Goal: Task Accomplishment & Management: Use online tool/utility

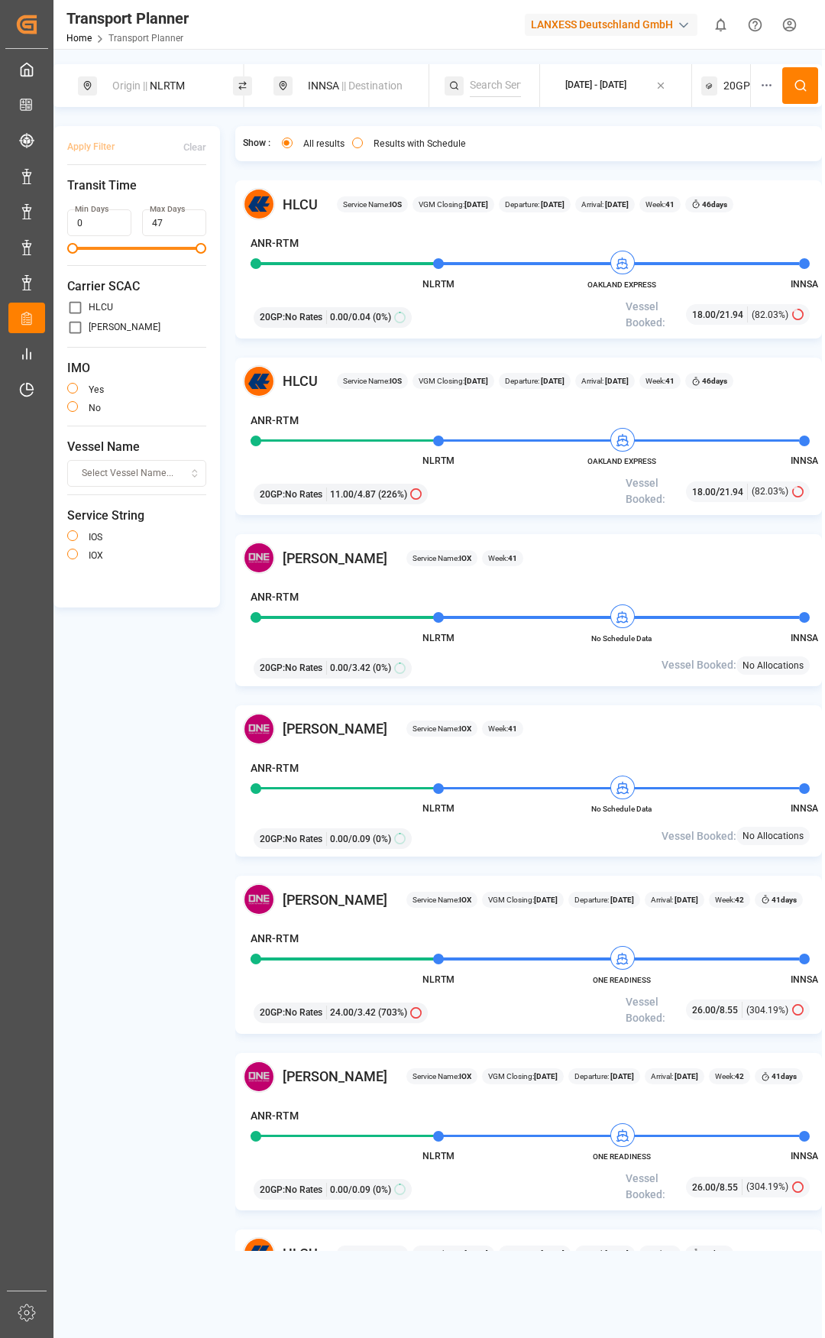
click at [391, 81] on span "|| Destination" at bounding box center [372, 85] width 61 height 12
drag, startPoint x: 312, startPoint y: 204, endPoint x: 262, endPoint y: 201, distance: 49.8
click at [262, 201] on div "Search Destination and POD INNSA" at bounding box center [359, 169] width 214 height 133
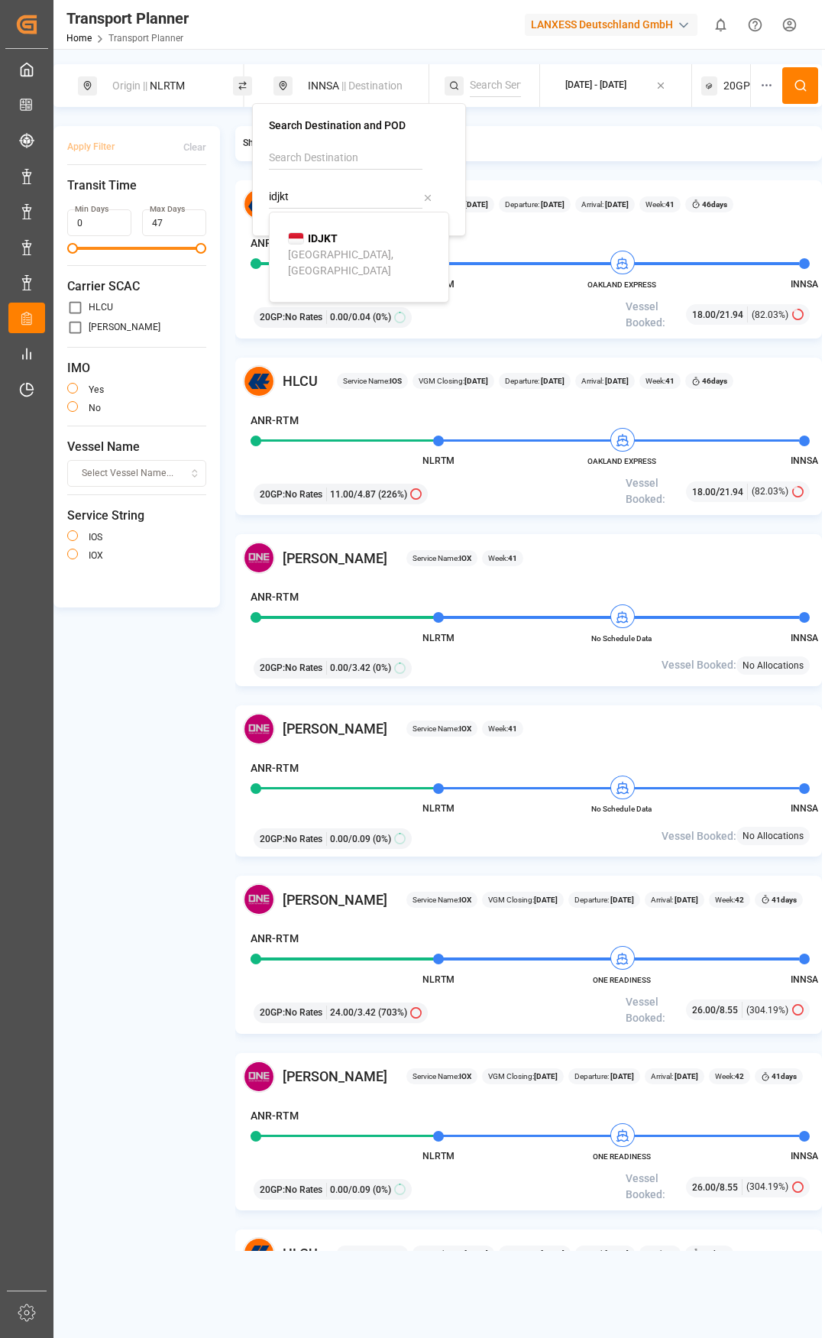
click at [316, 240] on b "IDJKT" at bounding box center [323, 238] width 30 height 12
type input "IDJKT"
drag, startPoint x: 718, startPoint y: 92, endPoint x: 714, endPoint y: 103, distance: 11.6
click at [718, 93] on div "20GP" at bounding box center [726, 85] width 49 height 43
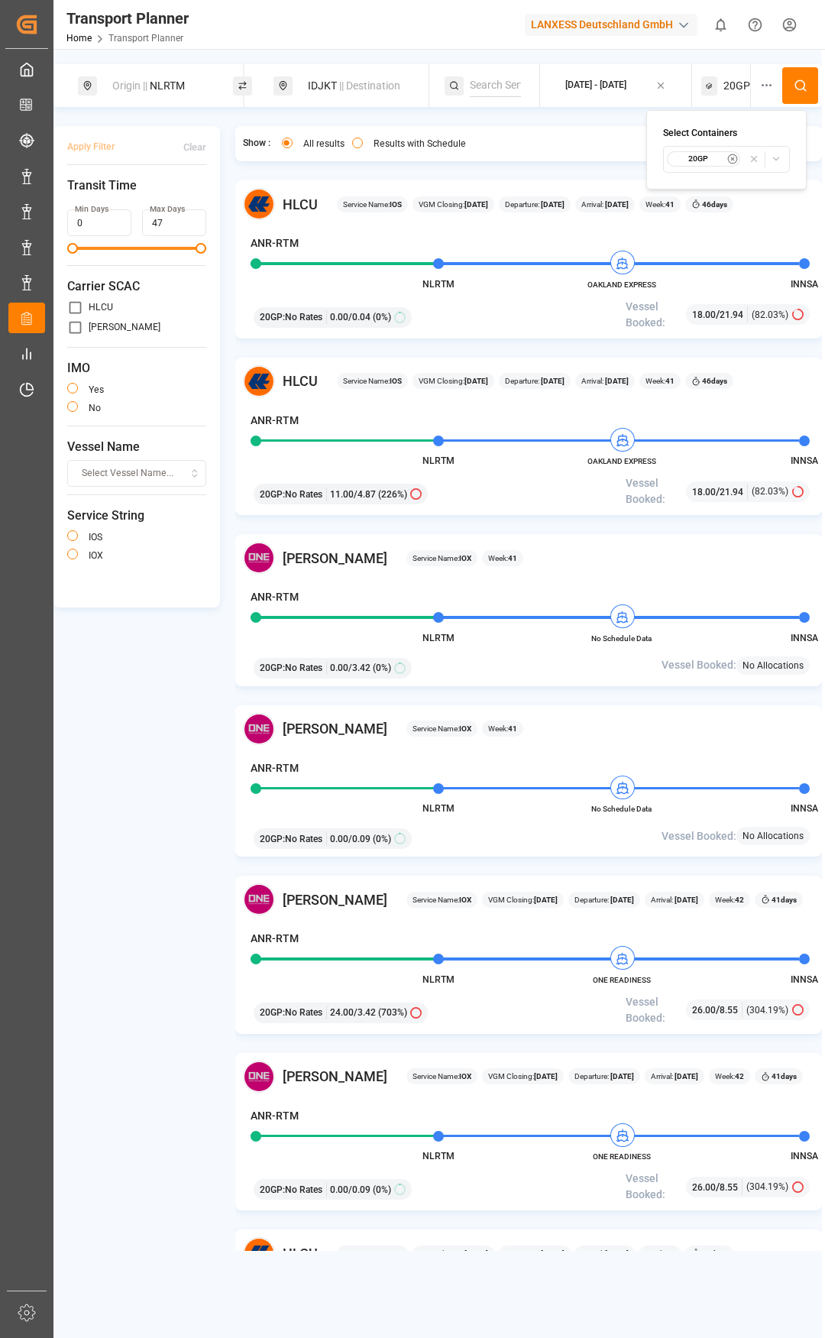
click at [713, 161] on small "20GP" at bounding box center [699, 159] width 54 height 11
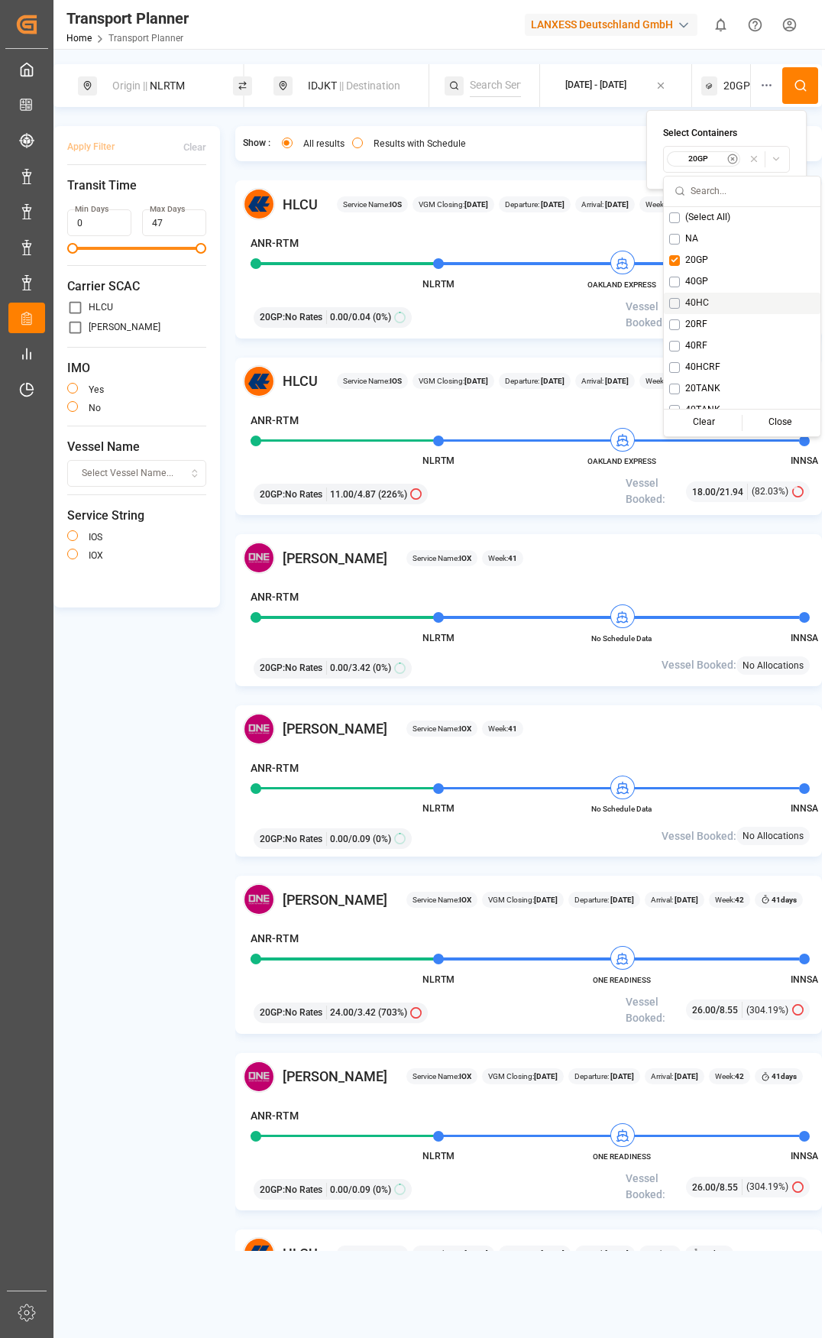
click at [669, 305] on div "40HC" at bounding box center [742, 303] width 157 height 21
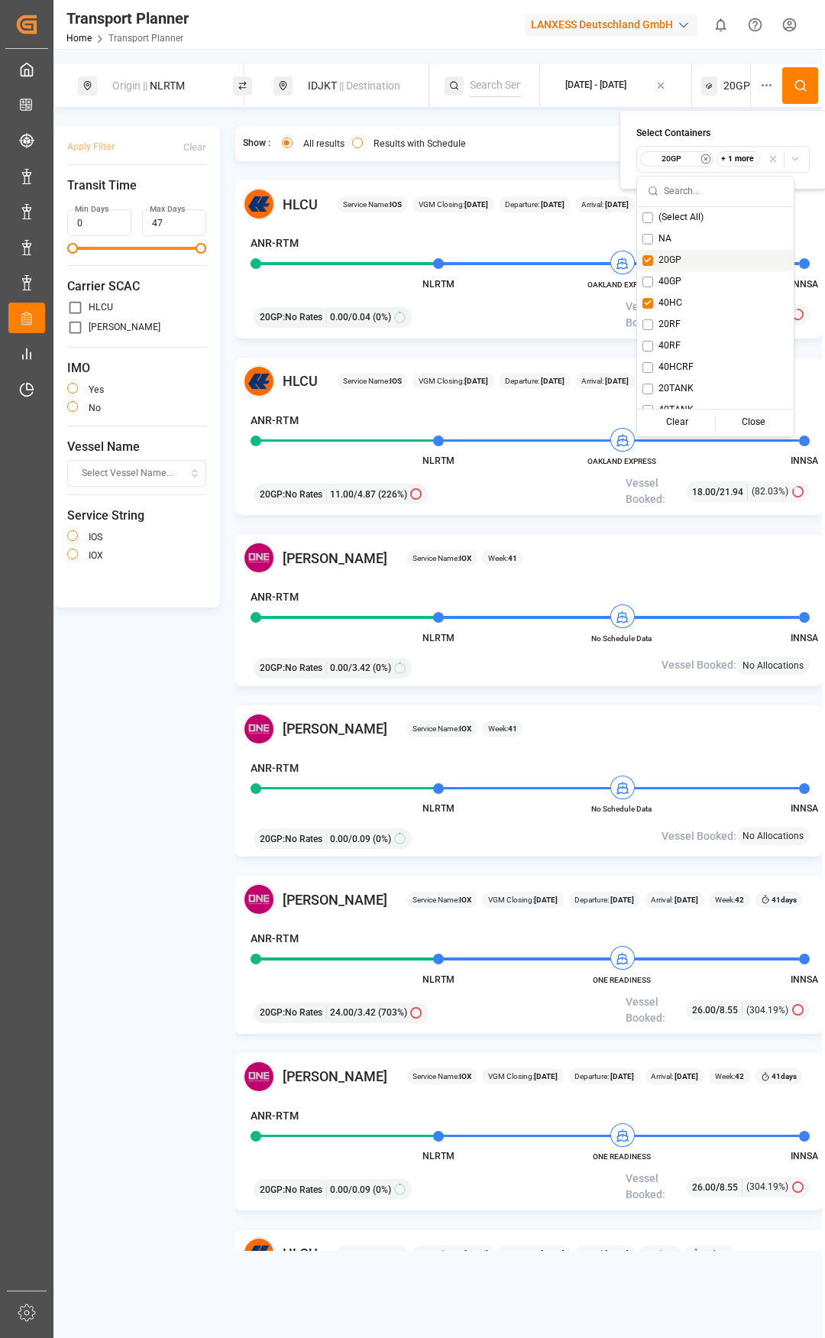
click at [653, 259] on div "20GP" at bounding box center [715, 260] width 157 height 21
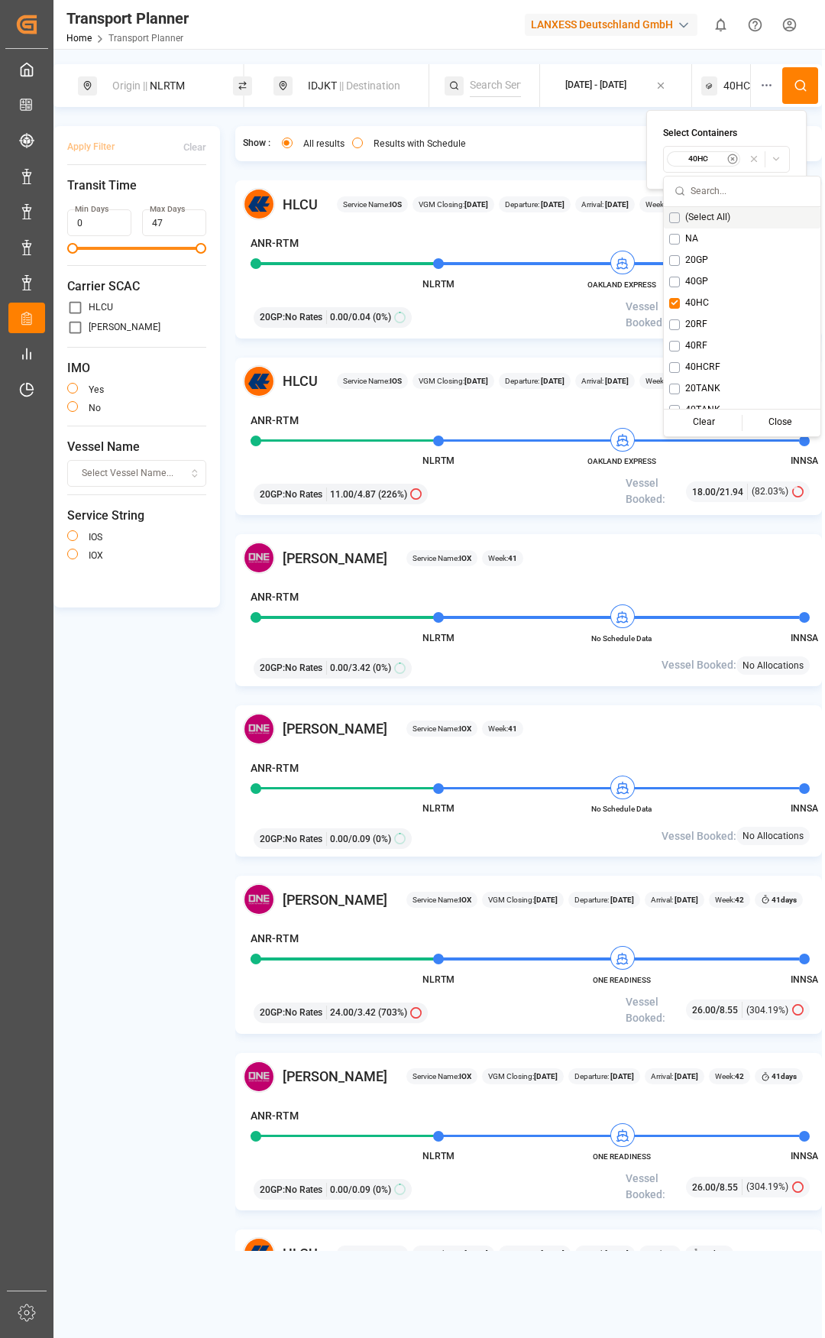
click at [794, 93] on button at bounding box center [801, 85] width 36 height 37
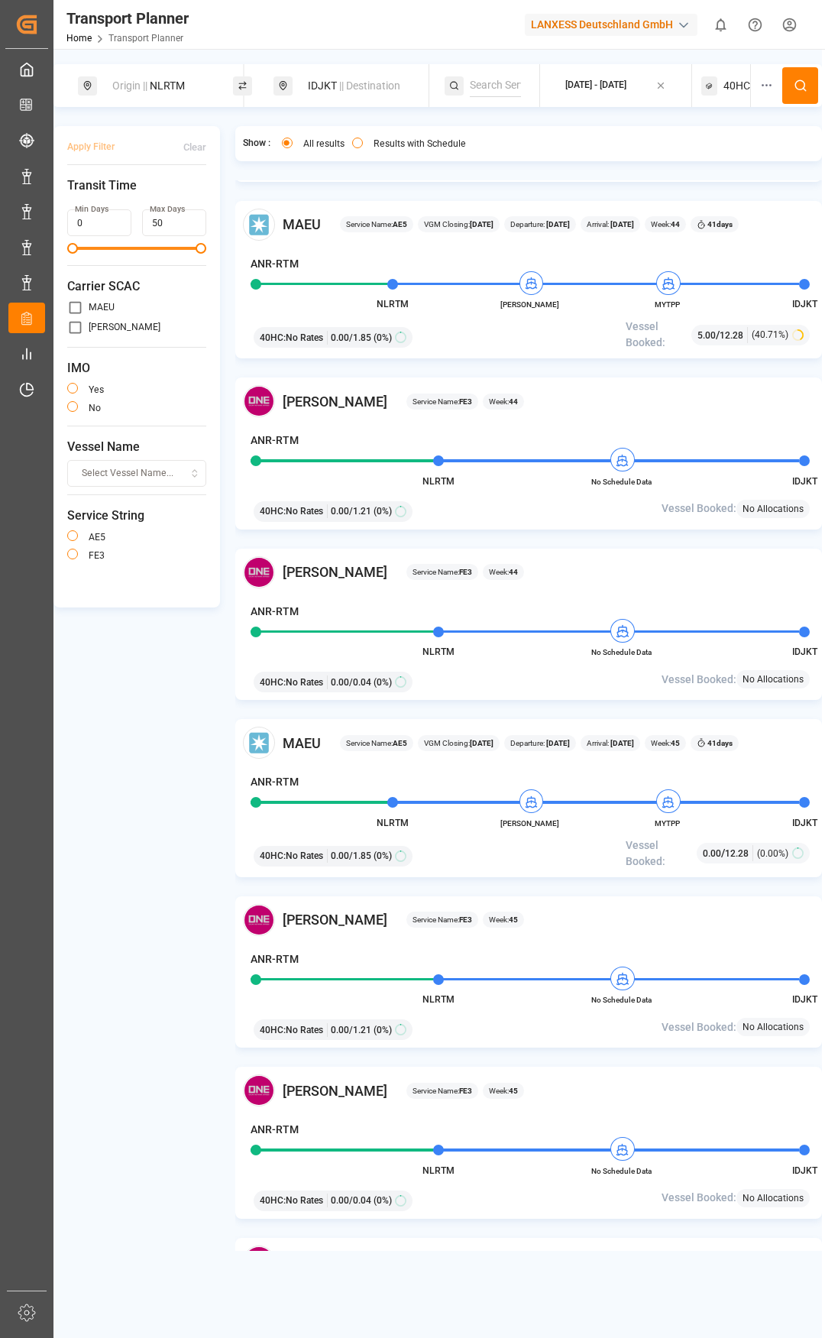
scroll to position [2293, 0]
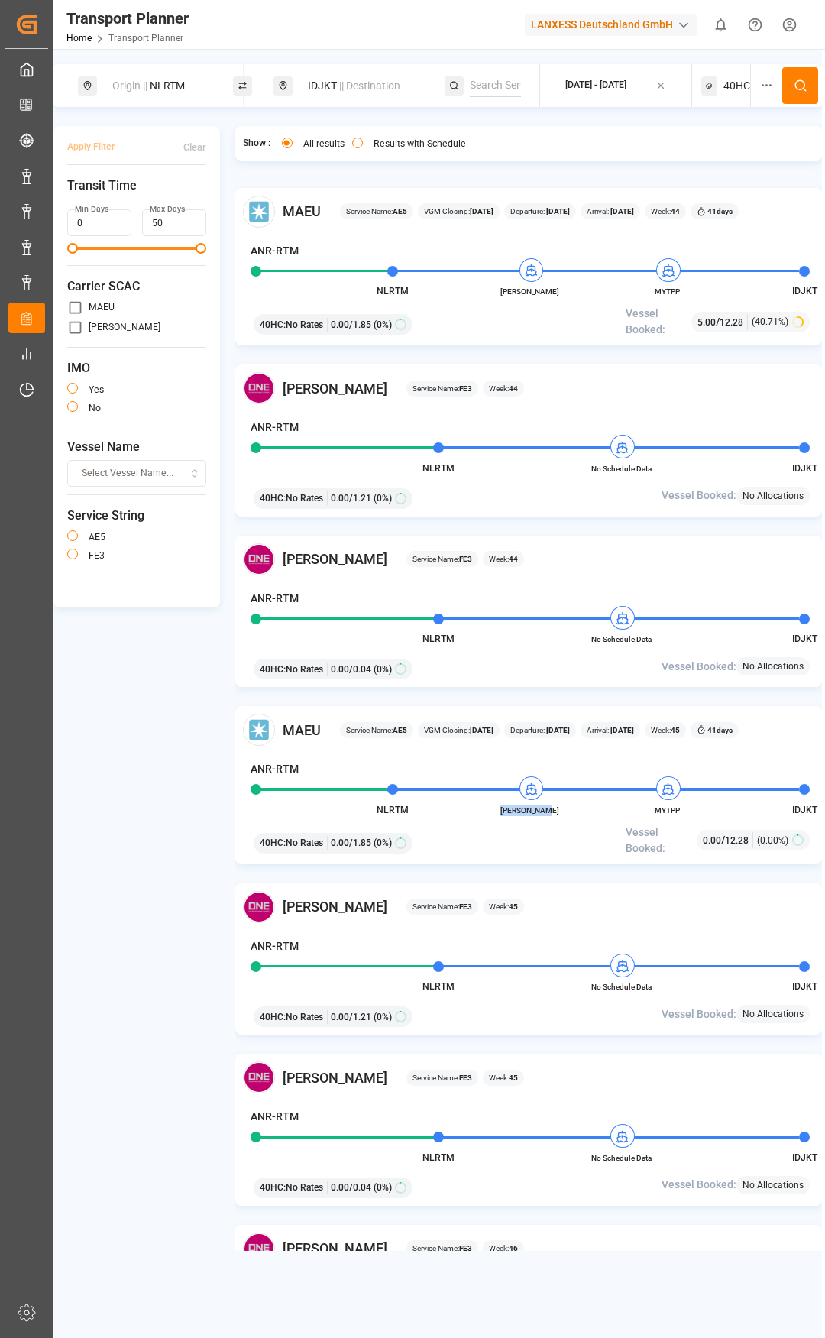
drag, startPoint x: 562, startPoint y: 814, endPoint x: 503, endPoint y: 813, distance: 58.9
click at [503, 813] on span "[PERSON_NAME]" at bounding box center [530, 810] width 84 height 11
copy span "[PERSON_NAME]"
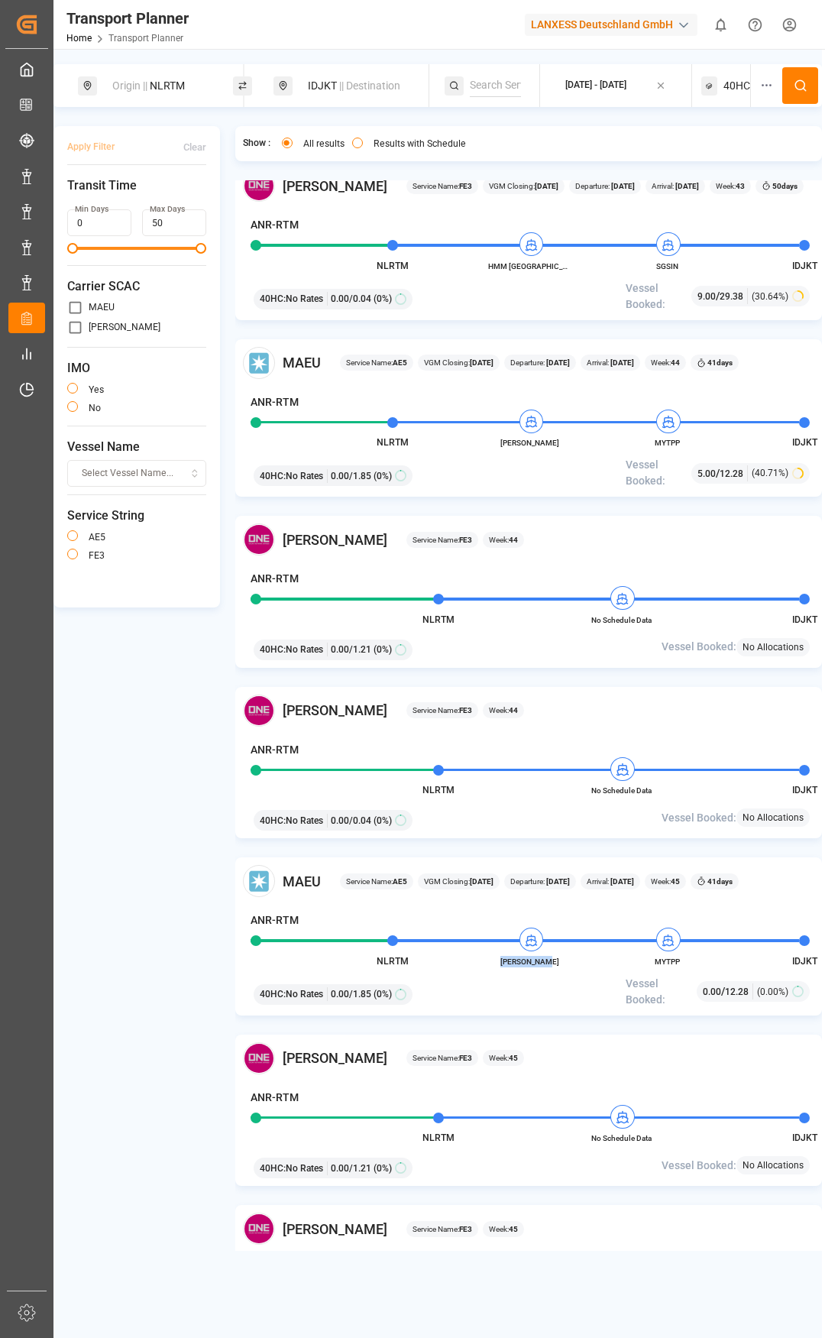
scroll to position [2140, 0]
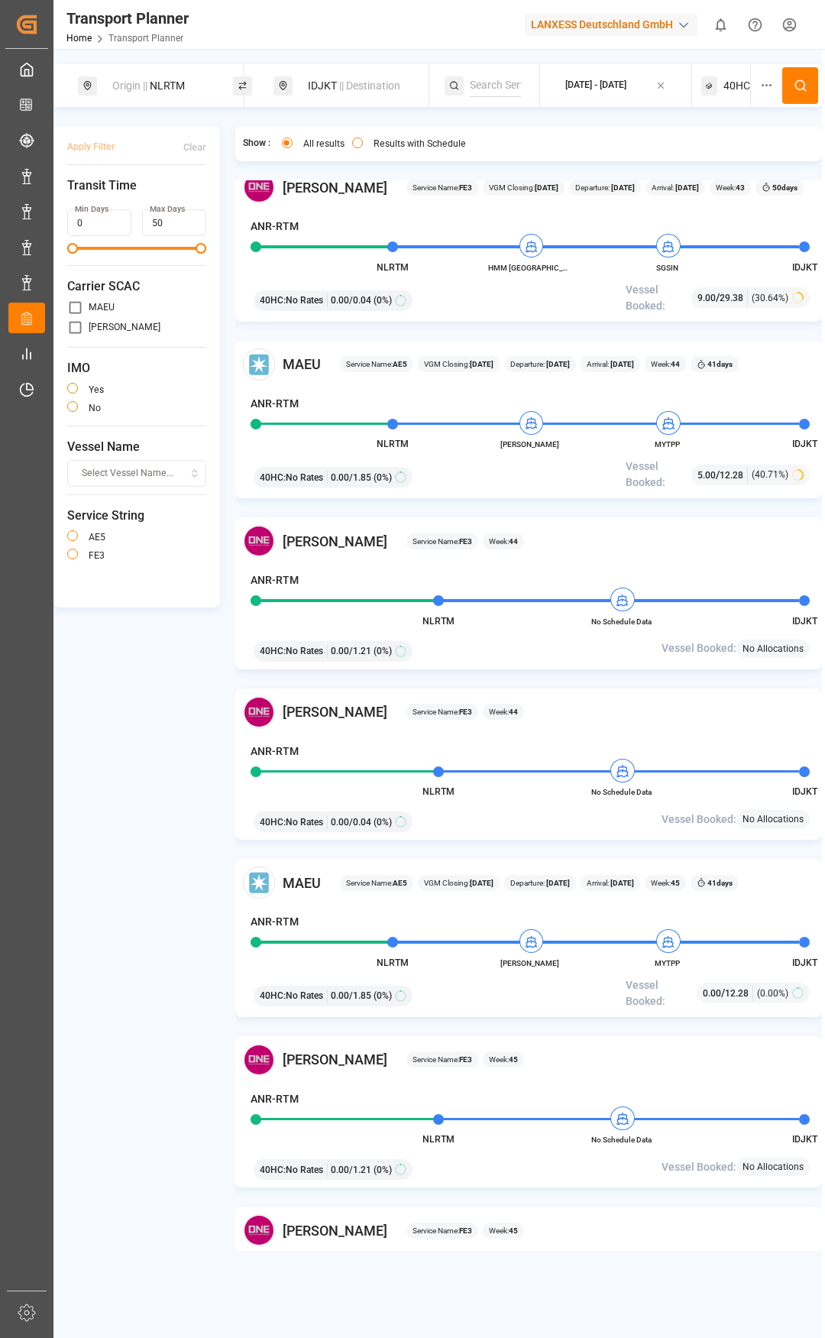
click at [166, 75] on div "Origin || NLRTM" at bounding box center [165, 86] width 124 height 28
drag, startPoint x: 122, startPoint y: 188, endPoint x: 70, endPoint y: 198, distance: 53.7
click at [70, 198] on div "Search Origin and POL NLRTM" at bounding box center [164, 175] width 214 height 144
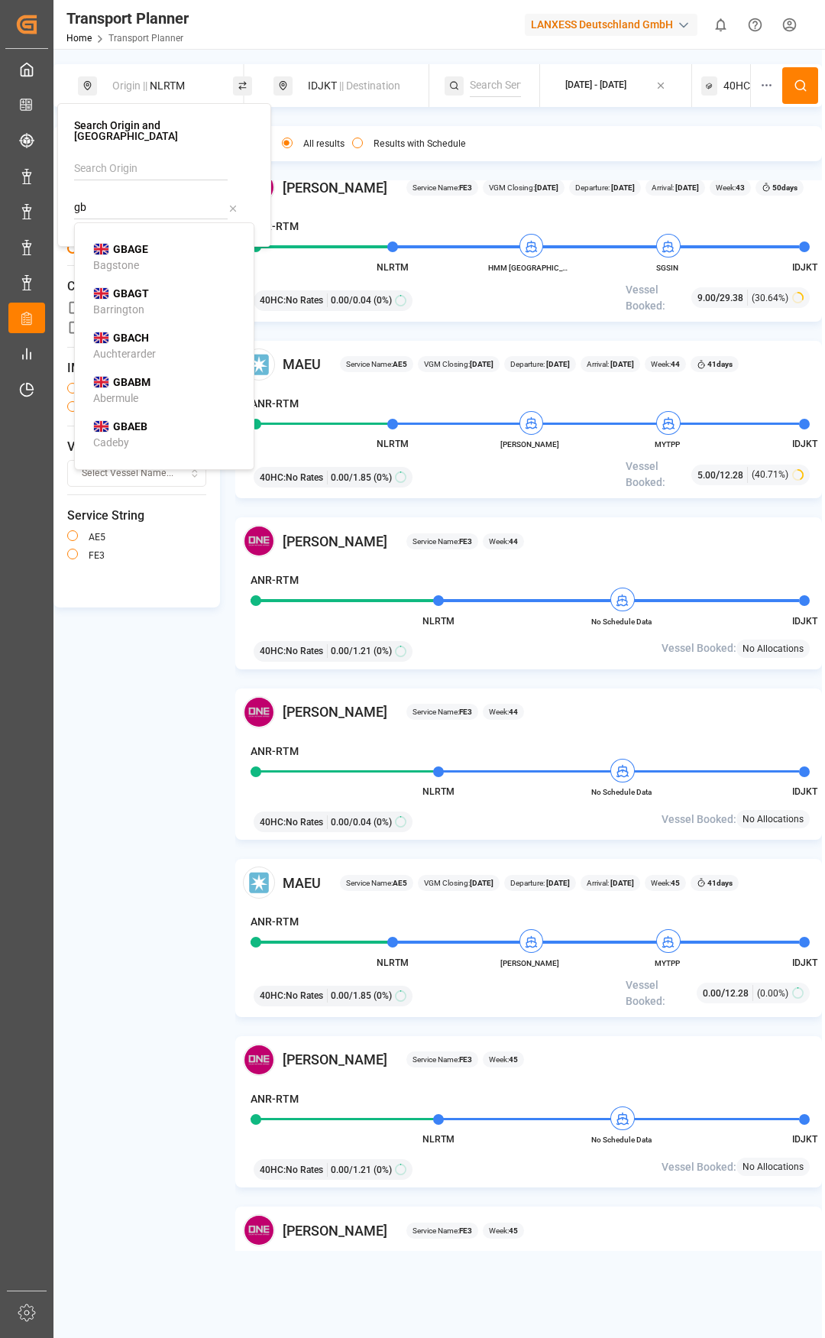
drag, startPoint x: 92, startPoint y: 198, endPoint x: 83, endPoint y: 193, distance: 10.3
click at [83, 196] on input "gb" at bounding box center [151, 207] width 154 height 23
type input "gb"
click at [229, 203] on icon at bounding box center [233, 208] width 11 height 11
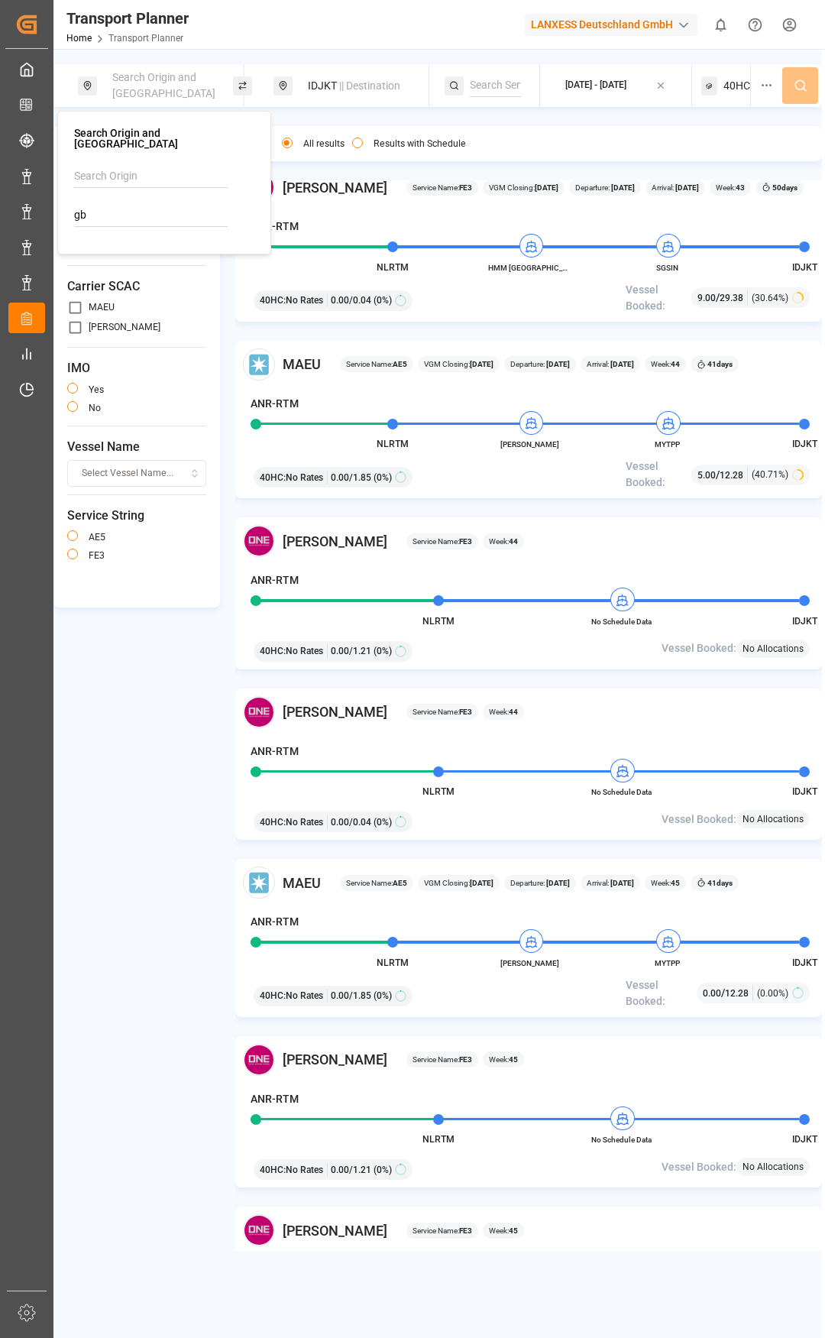
click at [144, 165] on input at bounding box center [151, 176] width 154 height 23
click at [148, 210] on div "[GEOGRAPHIC_DATA]" at bounding box center [167, 218] width 148 height 16
type input "[GEOGRAPHIC_DATA]"
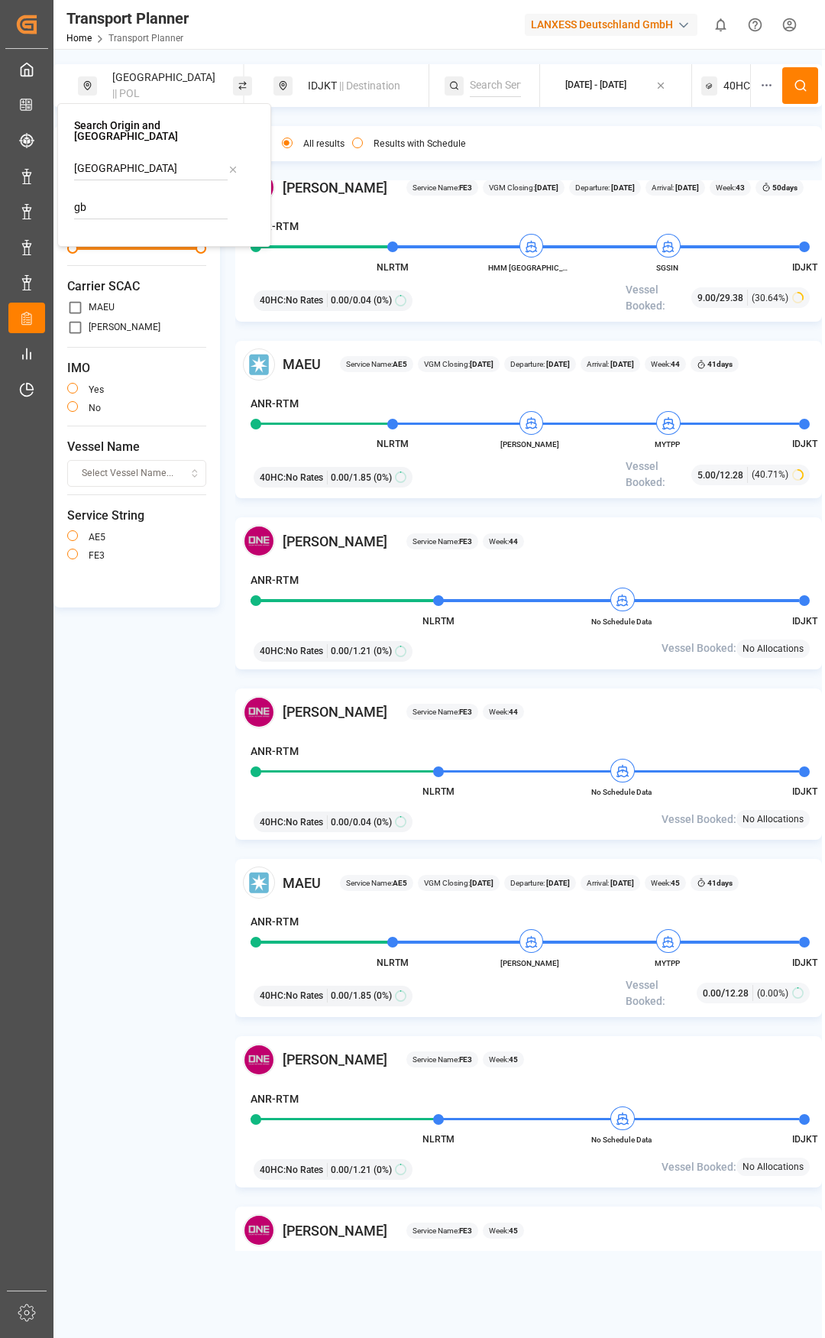
click at [93, 196] on input "gb" at bounding box center [151, 207] width 154 height 23
type input "g"
click at [310, 90] on div "IDJKT || Destination" at bounding box center [361, 86] width 124 height 28
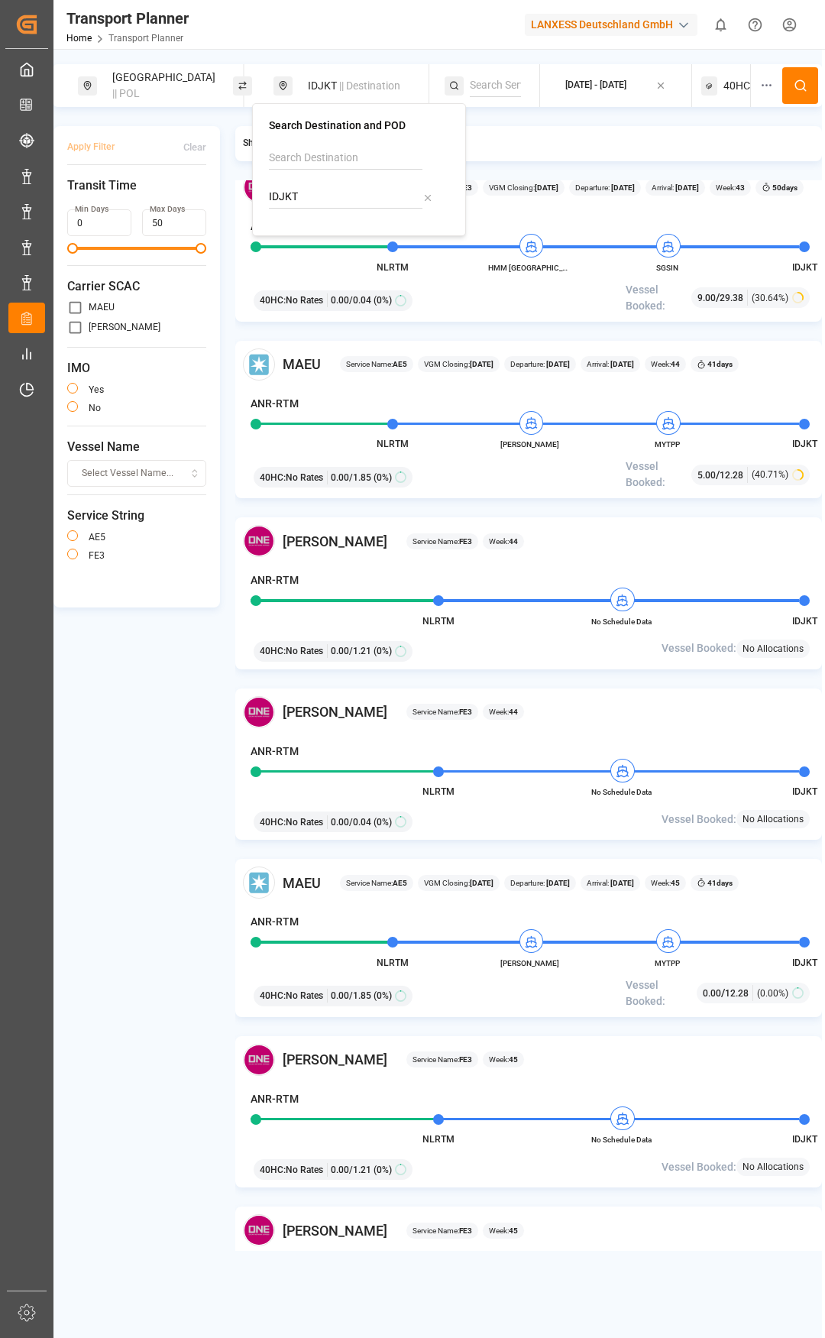
drag, startPoint x: 305, startPoint y: 199, endPoint x: 257, endPoint y: 196, distance: 48.2
click at [257, 196] on div "Search Destination and POD IDJKT" at bounding box center [359, 169] width 214 height 133
click at [324, 245] on b "LKCMB" at bounding box center [326, 238] width 36 height 12
type input "LKCMB"
click at [737, 83] on span "40HC" at bounding box center [737, 86] width 27 height 16
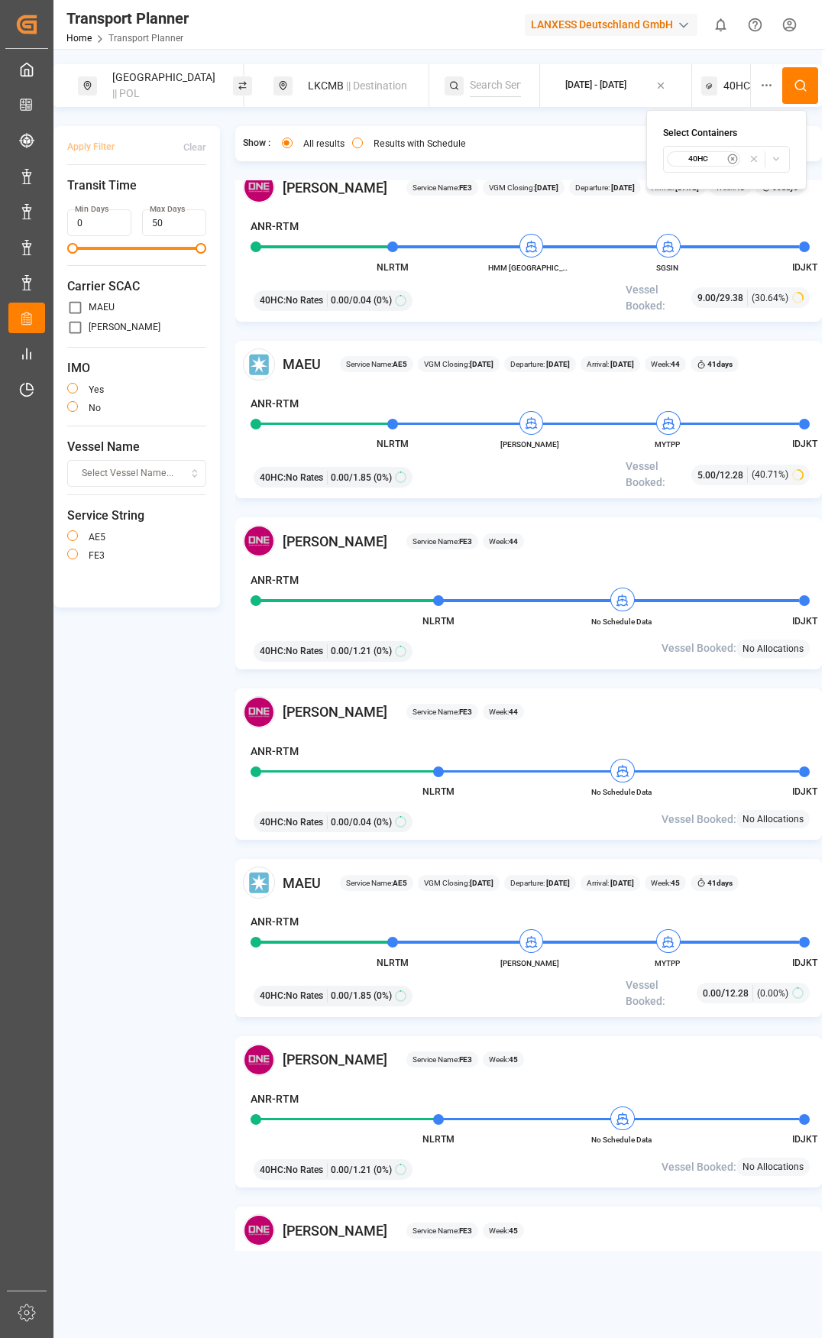
click at [702, 157] on small "40HC" at bounding box center [699, 159] width 54 height 11
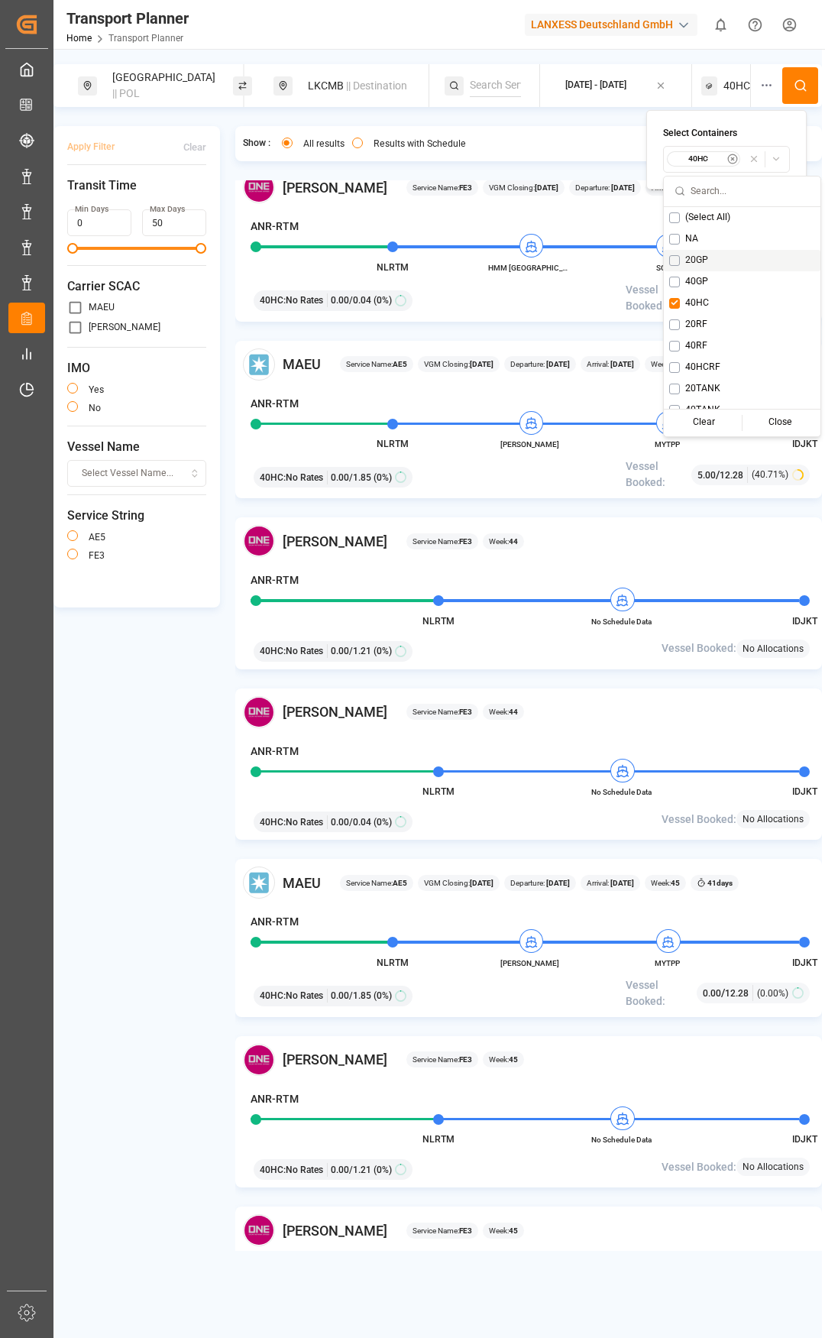
click at [686, 254] on span "20GP" at bounding box center [697, 261] width 23 height 14
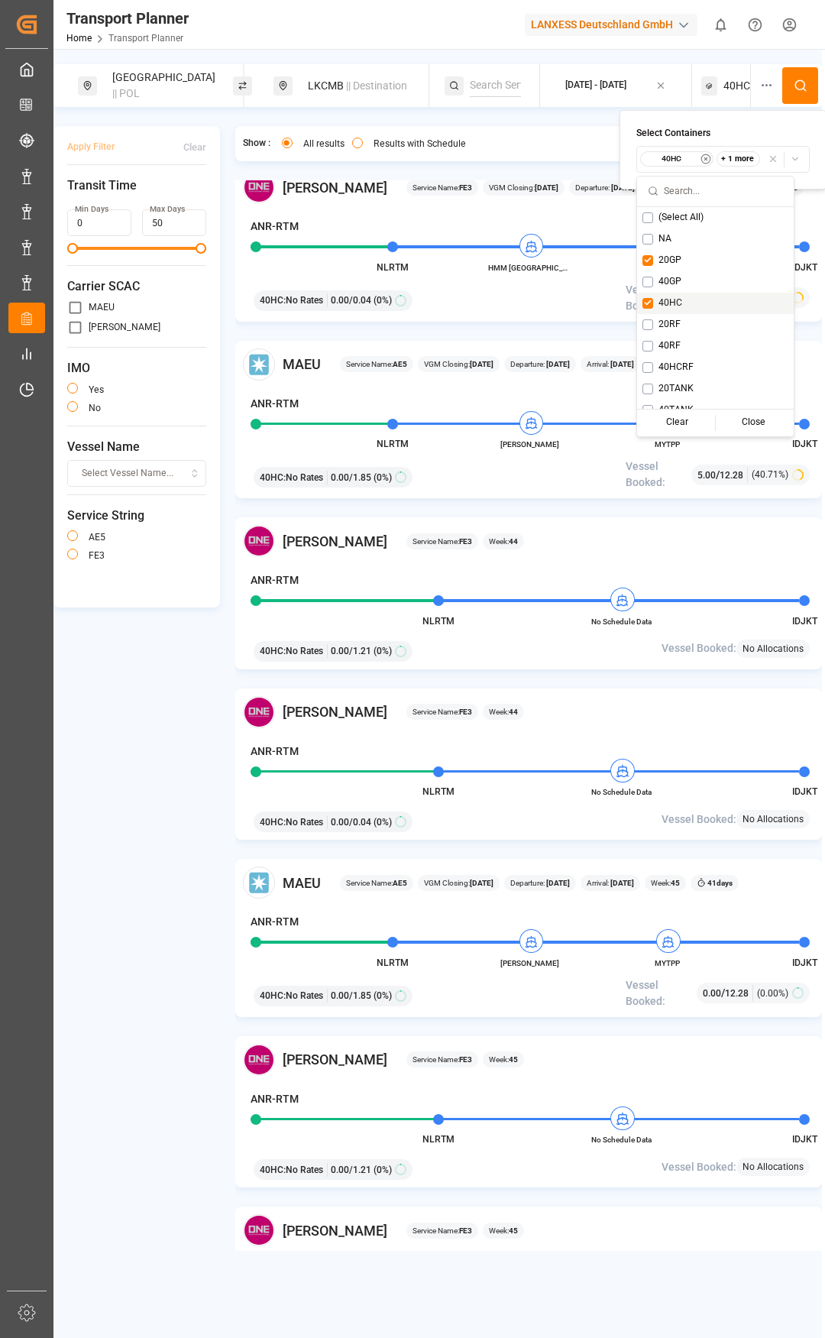
click at [650, 301] on button "Suggestions" at bounding box center [648, 303] width 11 height 11
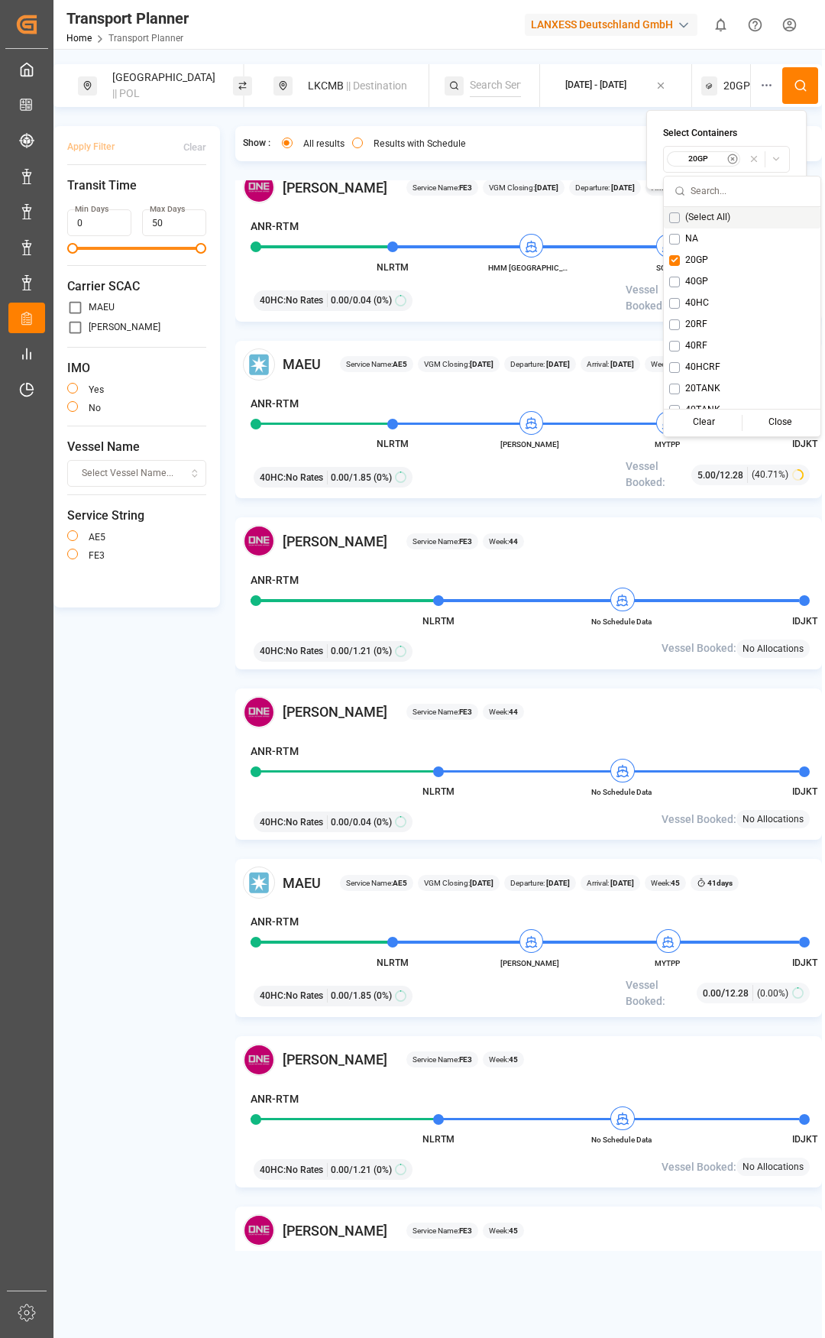
click at [788, 91] on button at bounding box center [801, 85] width 36 height 37
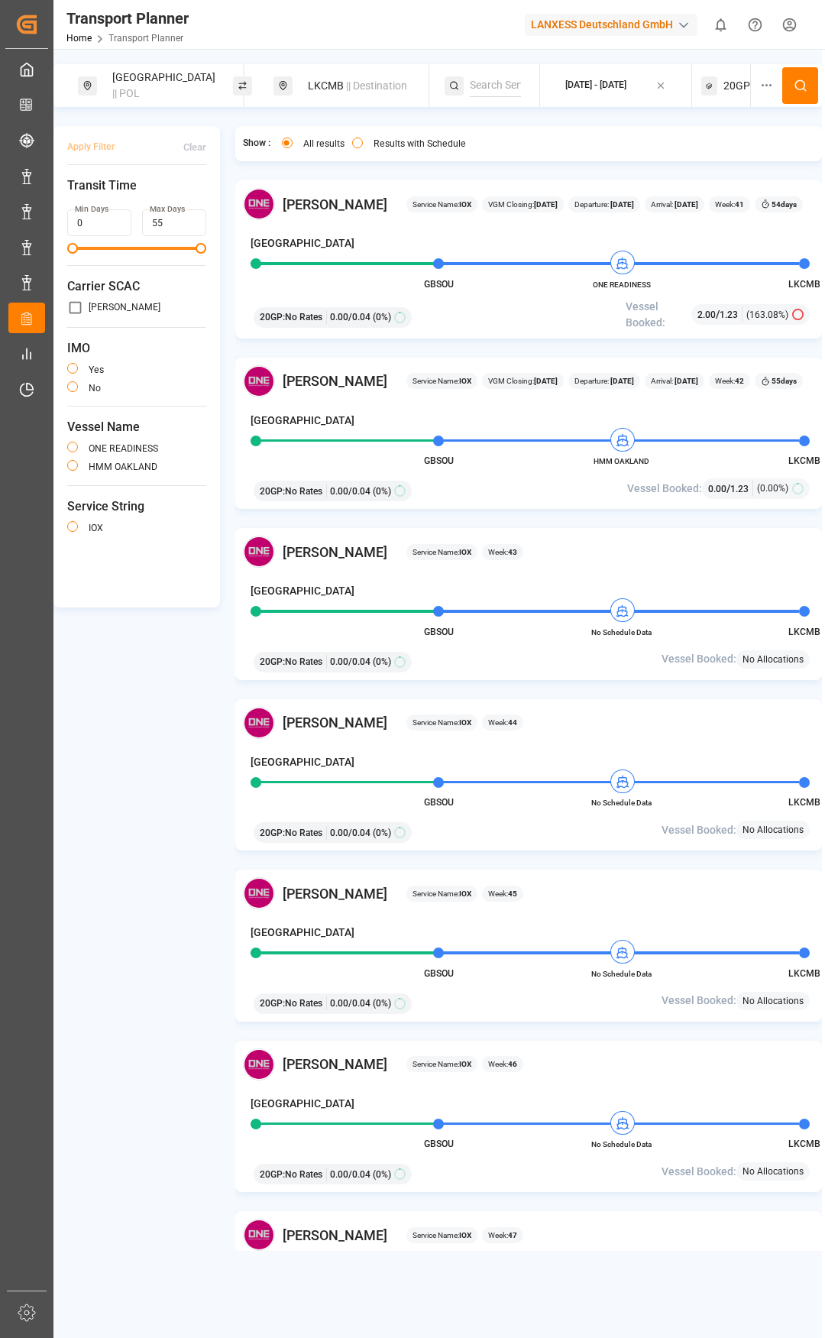
click at [750, 92] on div "[GEOGRAPHIC_DATA] || POL LKCMB || Destination [DATE] - [DATE] 20GP" at bounding box center [438, 85] width 769 height 43
click at [738, 83] on span "20GP" at bounding box center [737, 86] width 27 height 16
click at [728, 81] on span "20GP" at bounding box center [737, 86] width 27 height 16
click at [735, 72] on div "20GP" at bounding box center [726, 85] width 49 height 43
click at [730, 161] on icon "button" at bounding box center [733, 159] width 11 height 11
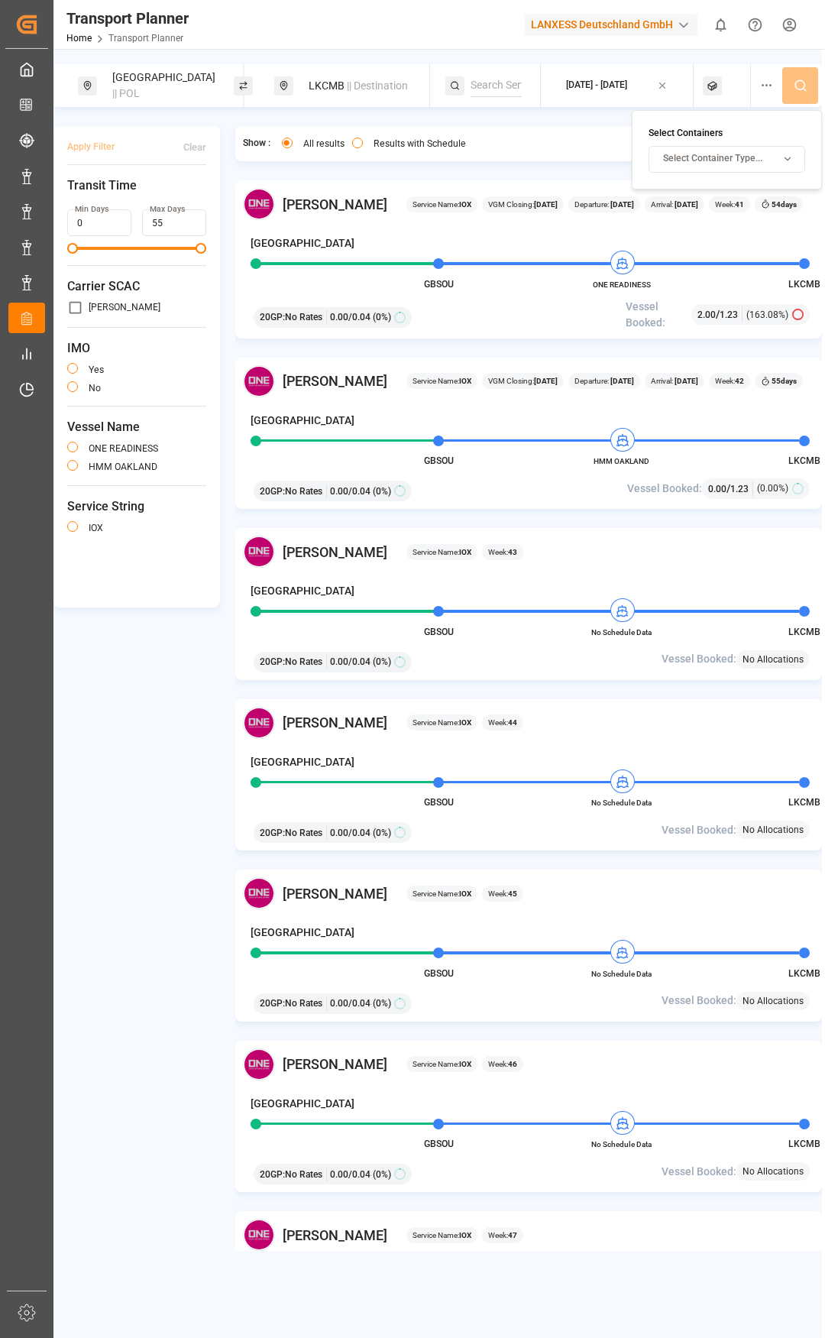
click at [722, 152] on span "Select Container Type..." at bounding box center [712, 159] width 99 height 14
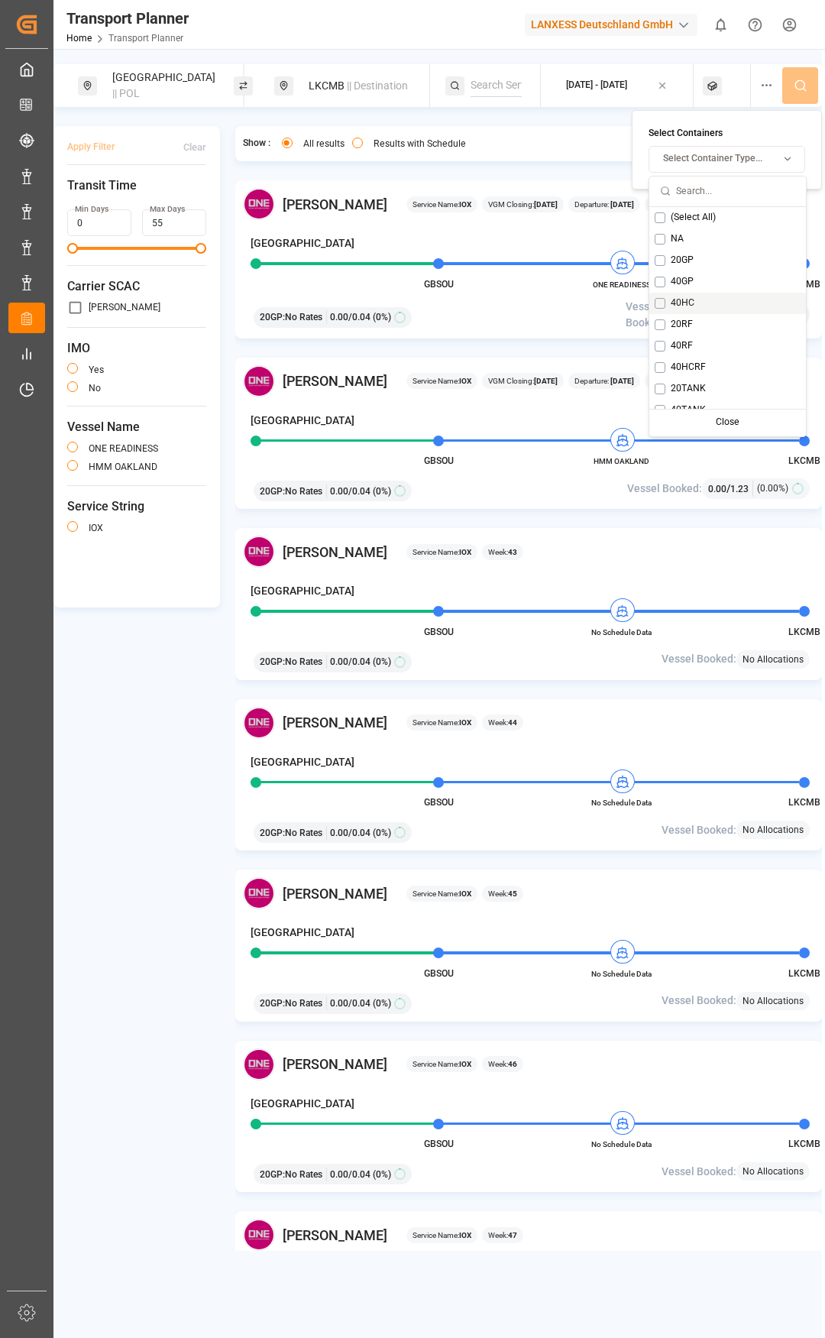
click at [660, 300] on button "Suggestions" at bounding box center [660, 303] width 11 height 11
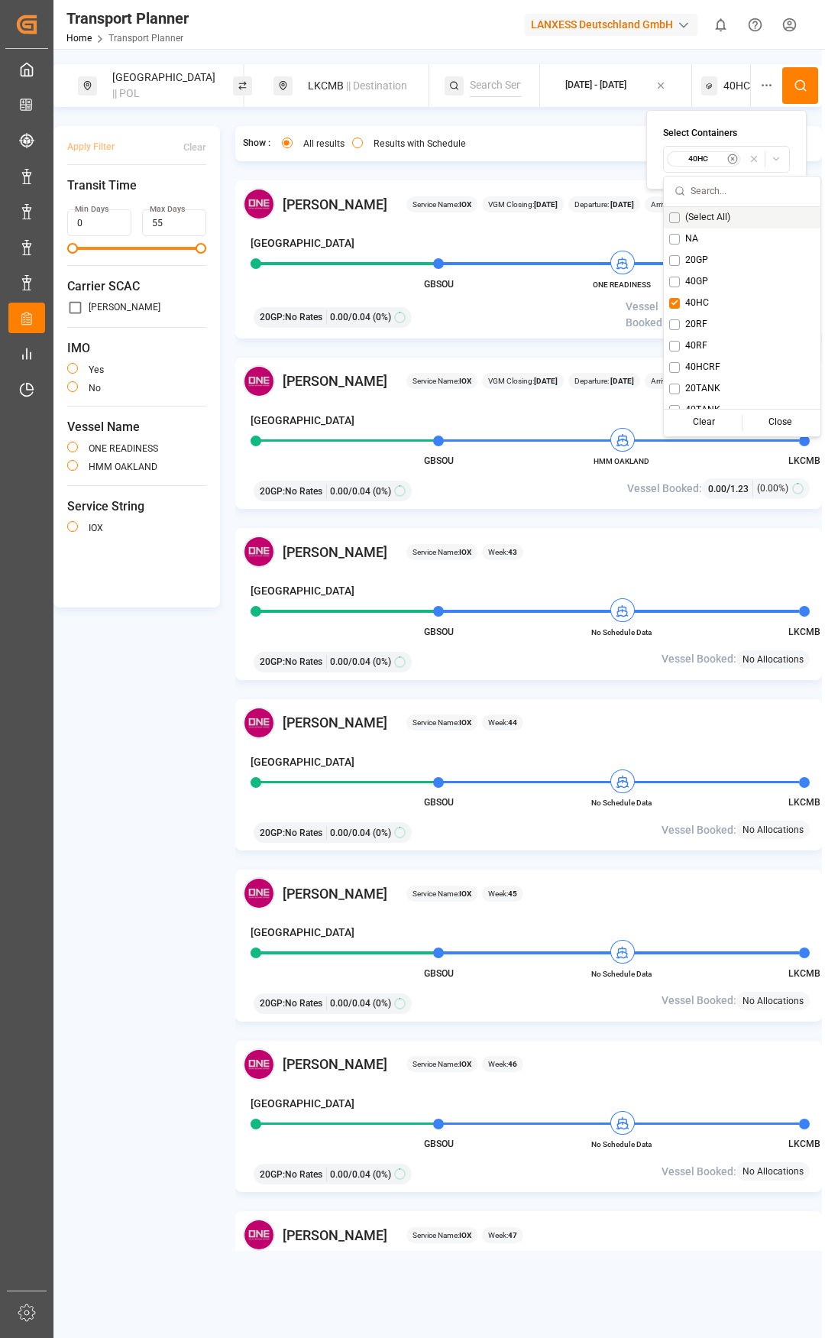
click at [795, 71] on button at bounding box center [801, 85] width 36 height 37
